Goal: Information Seeking & Learning: Learn about a topic

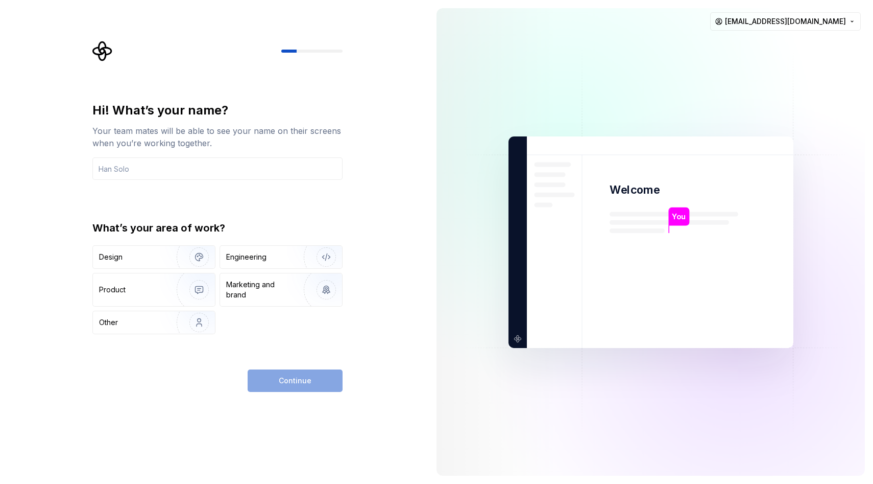
click at [255, 383] on div "Continue" at bounding box center [295, 380] width 95 height 22
click at [160, 264] on img "button" at bounding box center [192, 257] width 65 height 68
click at [293, 381] on div "Continue" at bounding box center [295, 380] width 95 height 22
click at [177, 171] on input "text" at bounding box center [217, 168] width 250 height 22
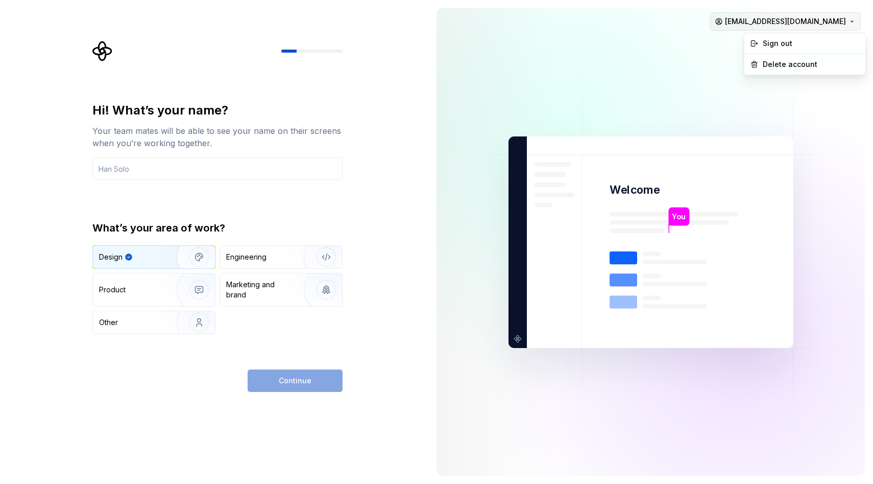
click at [677, 18] on html "Hi! What’s your name? Your team mates will be able to see your name on their sc…" at bounding box center [436, 242] width 873 height 484
click at [677, 62] on div "Delete account" at bounding box center [811, 64] width 97 height 10
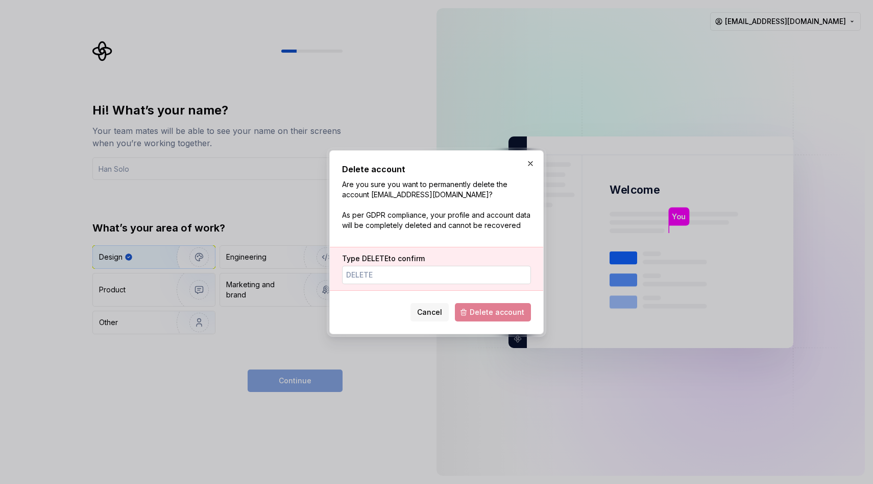
click at [444, 285] on div "Type DELETE to confirm" at bounding box center [437, 269] width 214 height 44
click at [448, 277] on input "Type DELETE to confirm" at bounding box center [436, 275] width 189 height 18
type input "DELETE"
click at [480, 327] on div "Delete account Are you sure you want to permanently delete the account [EMAIL_A…" at bounding box center [436, 242] width 215 height 184
click at [482, 314] on span "Delete account" at bounding box center [497, 312] width 55 height 10
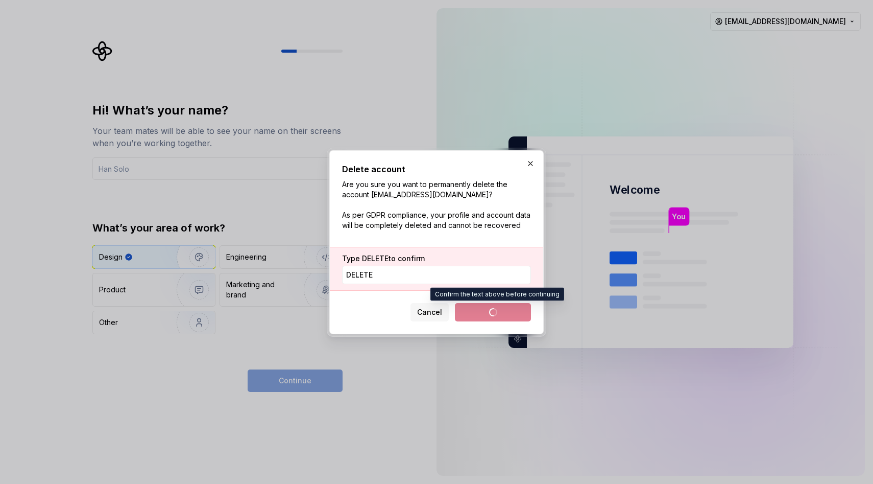
click at [501, 306] on span "Delete account" at bounding box center [493, 312] width 76 height 18
click at [501, 311] on span "Delete account" at bounding box center [493, 312] width 76 height 18
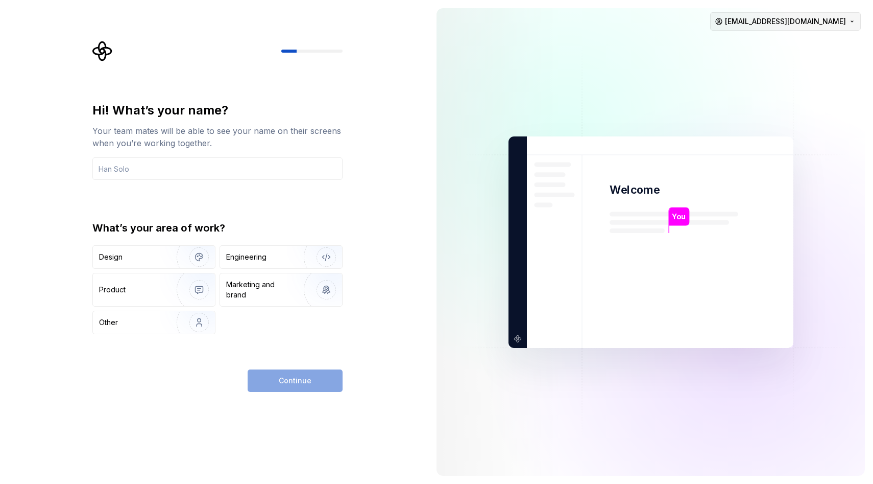
click at [847, 27] on html "Hi! What’s your name? Your team mates will be able to see your name on their sc…" at bounding box center [436, 242] width 873 height 484
click at [776, 50] on div "Sign out" at bounding box center [805, 43] width 117 height 16
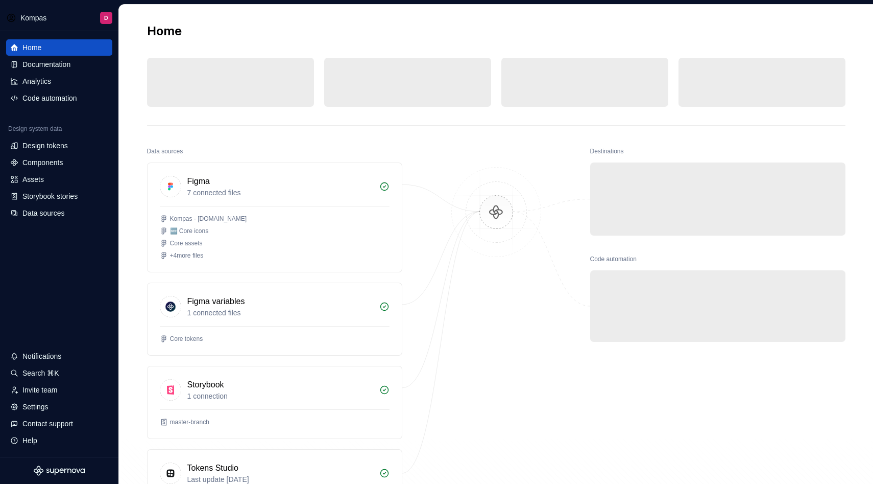
click at [0, 483] on nordpass-portal at bounding box center [0, 484] width 0 height 0
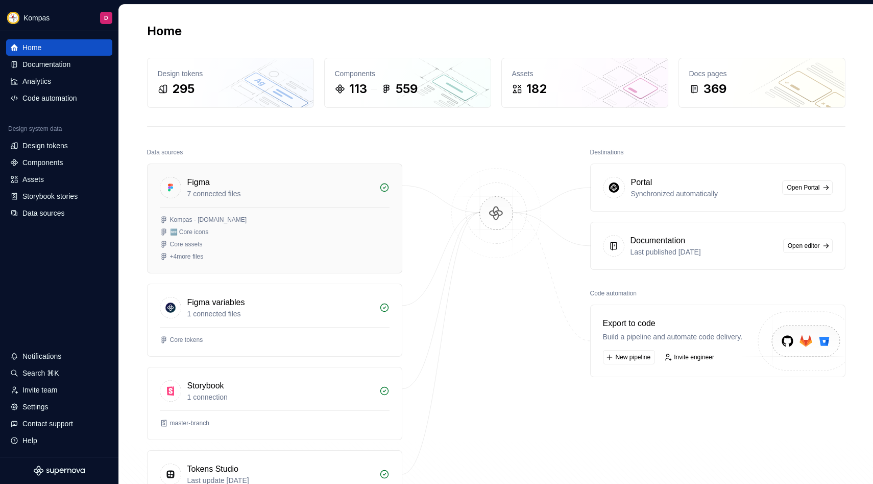
click at [294, 220] on div "Kompas - Supernova.io" at bounding box center [275, 220] width 230 height 8
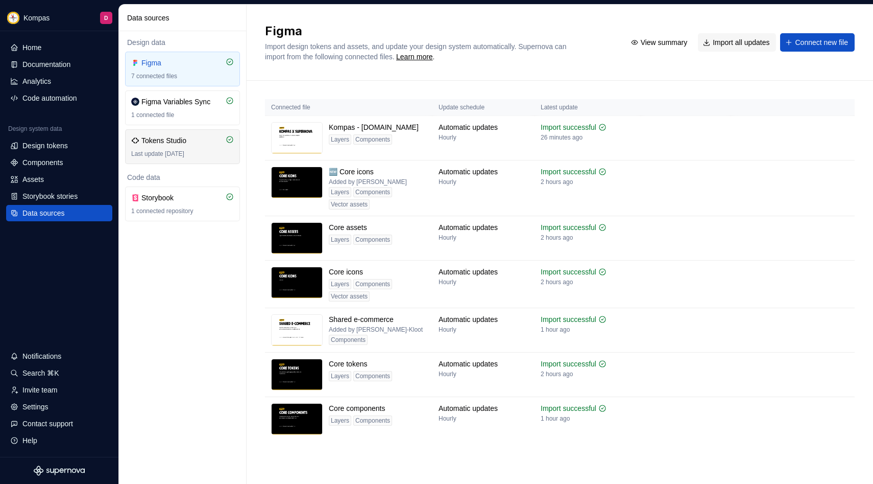
click at [157, 147] on div "Tokens Studio Last update 6 months ago" at bounding box center [182, 146] width 103 height 22
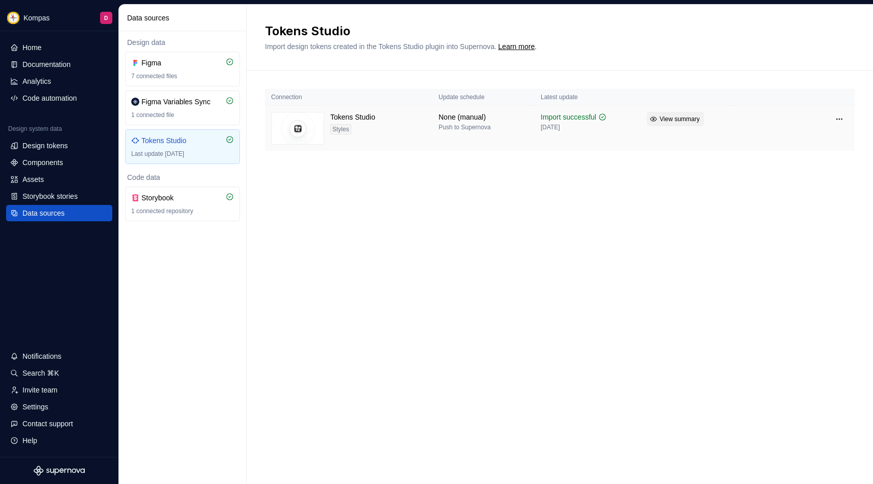
click at [681, 121] on span "View summary" at bounding box center [680, 119] width 40 height 8
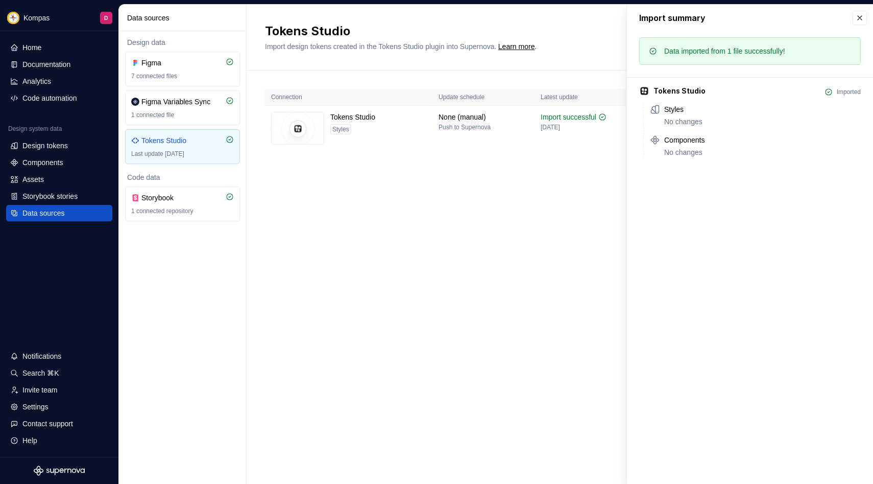
click at [531, 184] on div "Connection Update schedule Latest update Tokens Studio Styles None (manual) Pus…" at bounding box center [560, 129] width 590 height 119
click at [856, 19] on button "button" at bounding box center [860, 18] width 14 height 14
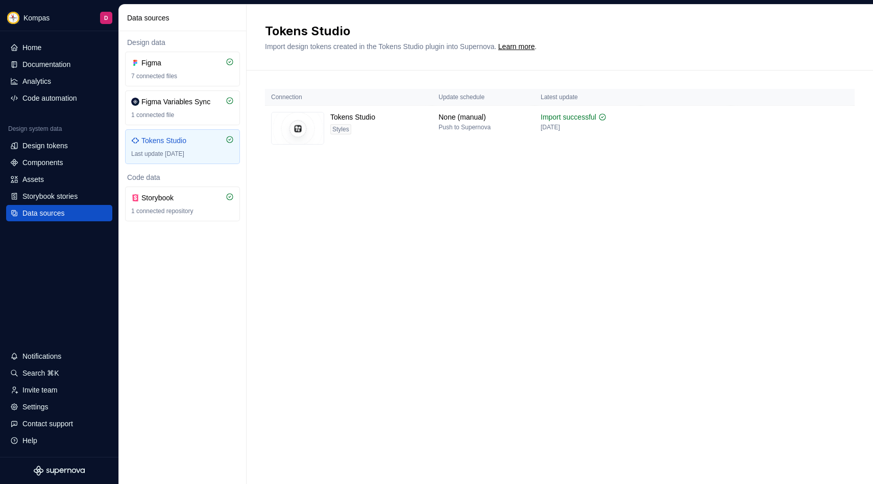
click at [310, 284] on div "Tokens Studio Import design tokens created in the Tokens Studio plugin into Sup…" at bounding box center [560, 244] width 627 height 479
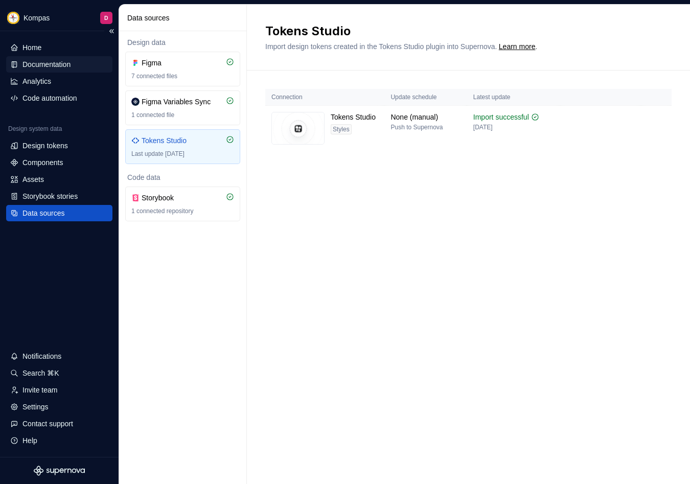
click at [70, 65] on div "Documentation" at bounding box center [46, 64] width 48 height 10
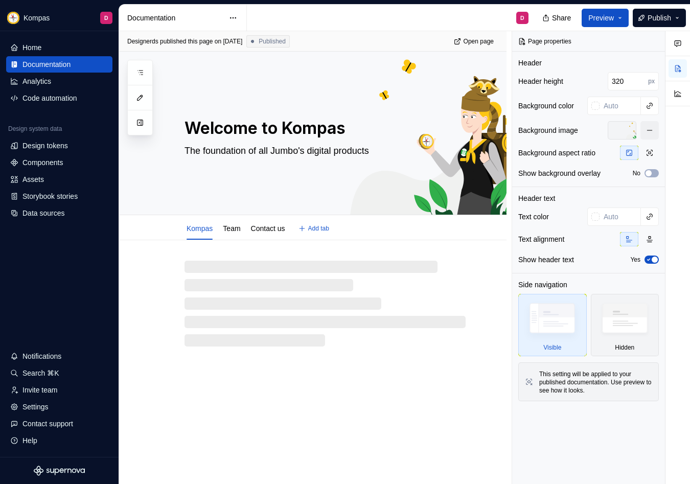
type textarea "*"
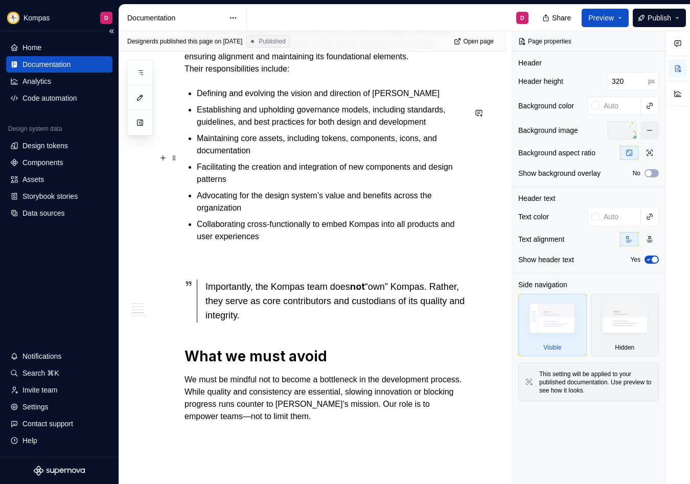
scroll to position [949, 0]
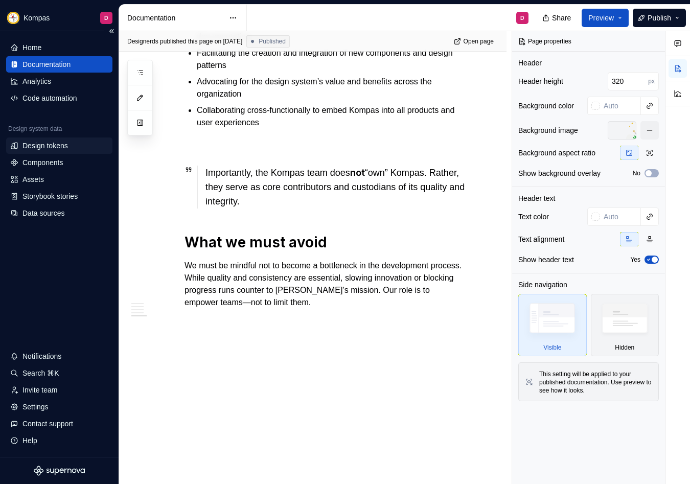
click at [63, 151] on div "Design tokens" at bounding box center [59, 145] width 106 height 16
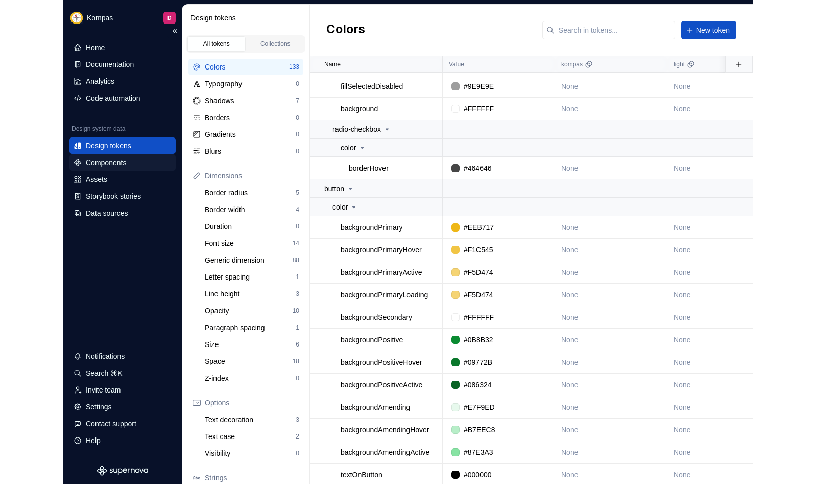
scroll to position [1818, 0]
